Goal: Task Accomplishment & Management: Manage account settings

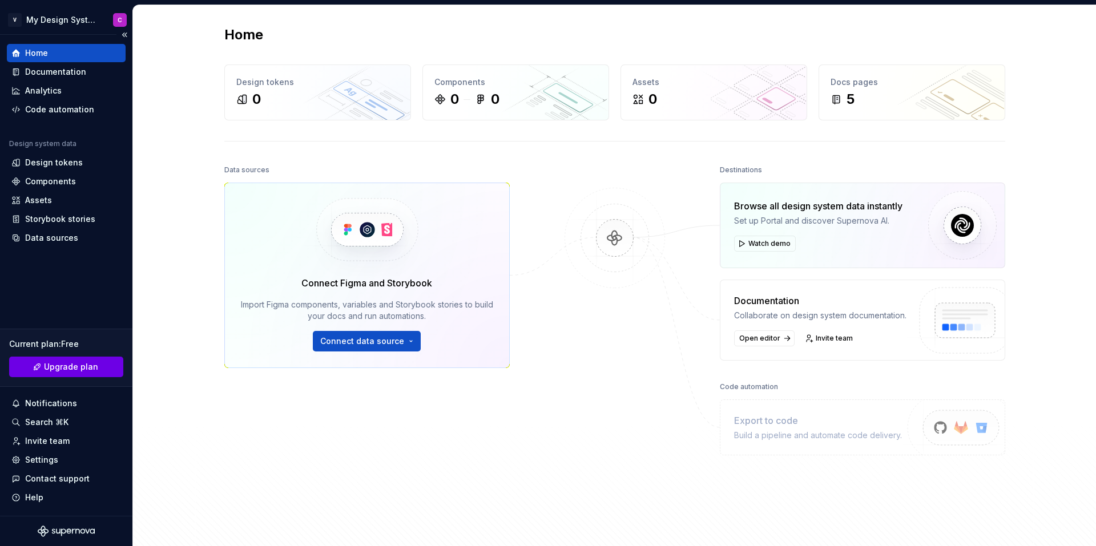
click at [96, 363] on link "Upgrade plan" at bounding box center [66, 367] width 114 height 21
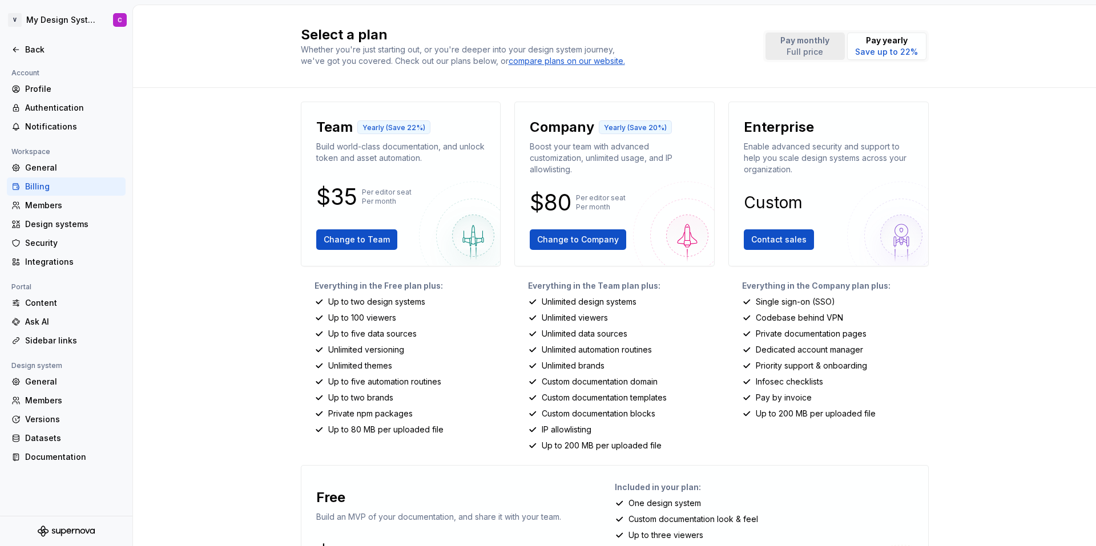
click at [781, 45] on p "Pay monthly" at bounding box center [804, 40] width 49 height 11
click at [581, 65] on div "compare plans on our website." at bounding box center [567, 60] width 116 height 11
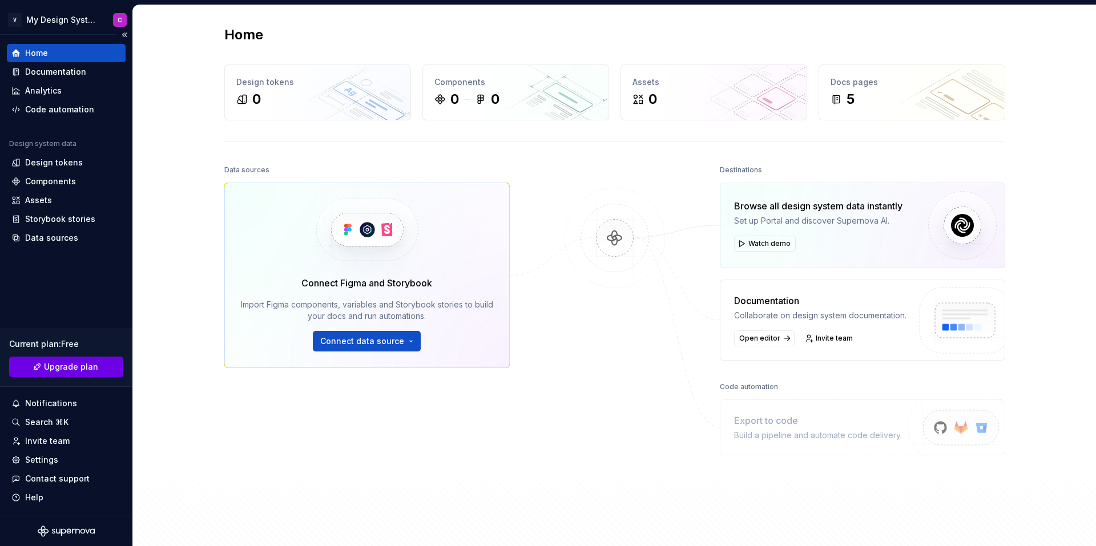
click at [87, 367] on span "Upgrade plan" at bounding box center [71, 366] width 54 height 11
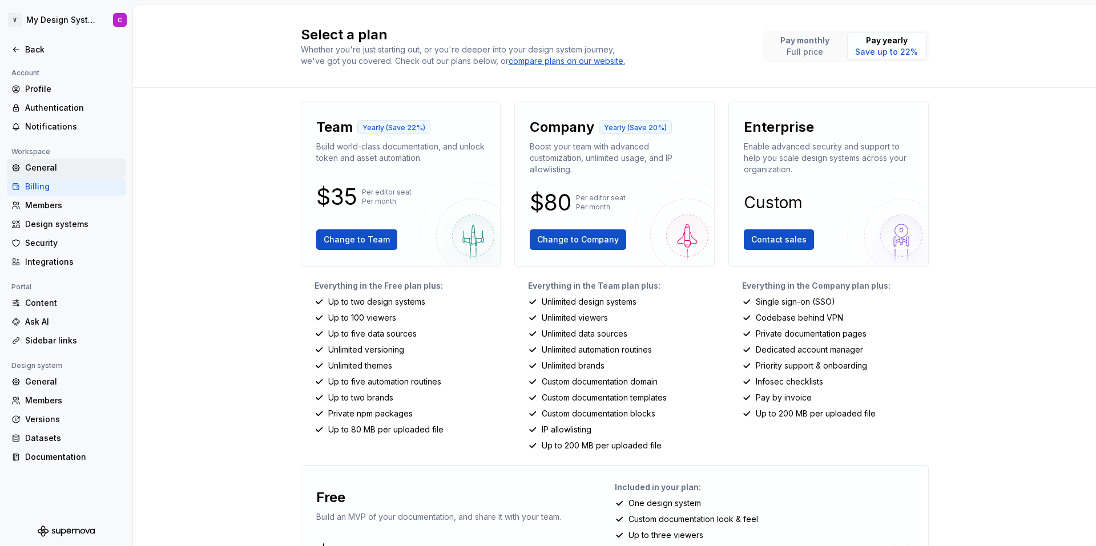
click at [64, 170] on div "General" at bounding box center [73, 167] width 96 height 11
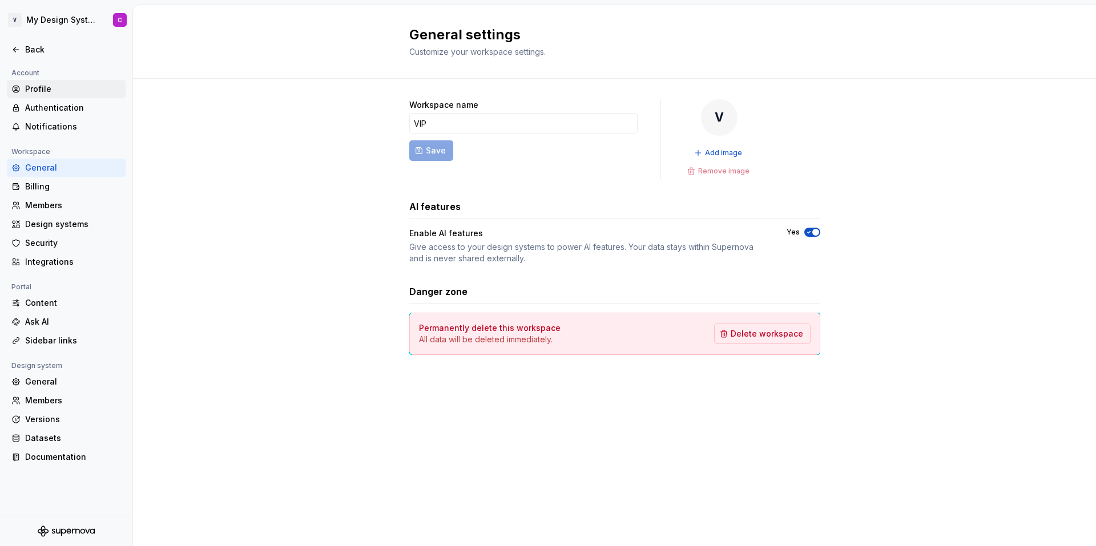
click at [46, 86] on div "Profile" at bounding box center [73, 88] width 96 height 11
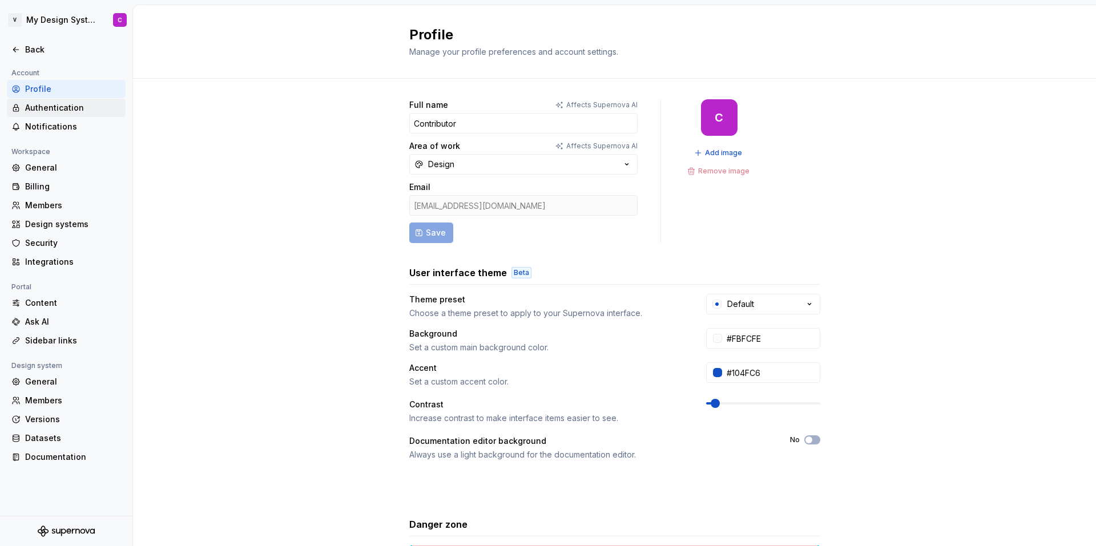
click at [53, 105] on div "Authentication" at bounding box center [73, 107] width 96 height 11
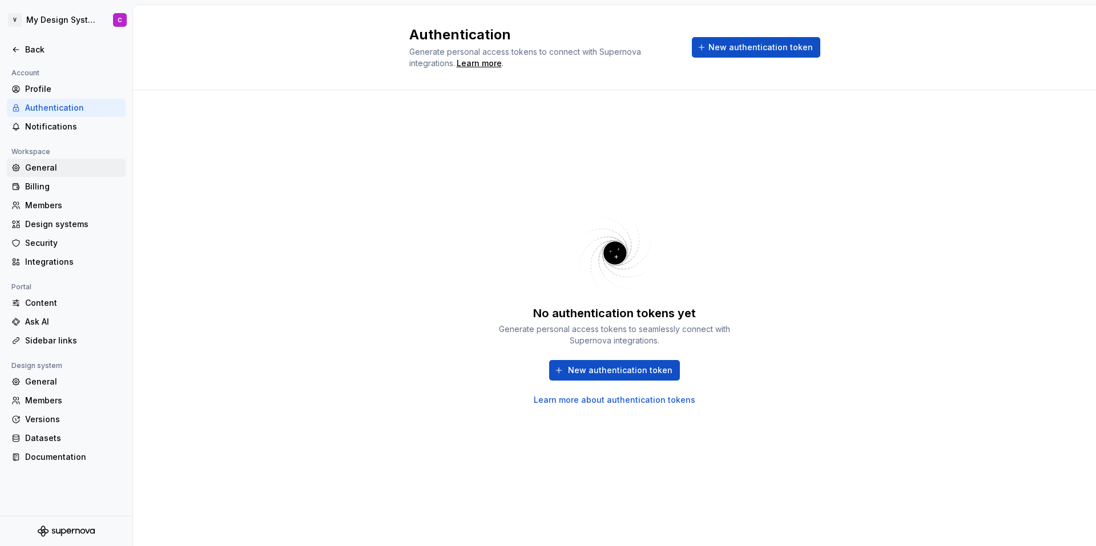
click at [36, 167] on div "General" at bounding box center [73, 167] width 96 height 11
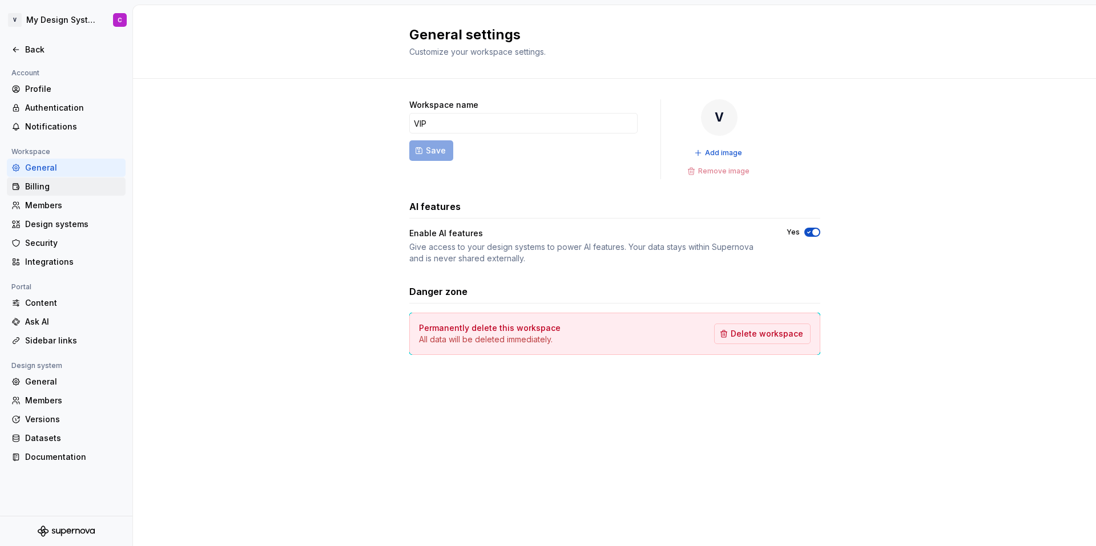
click at [47, 181] on div "Billing" at bounding box center [73, 186] width 96 height 11
